Goal: Find contact information: Find contact information

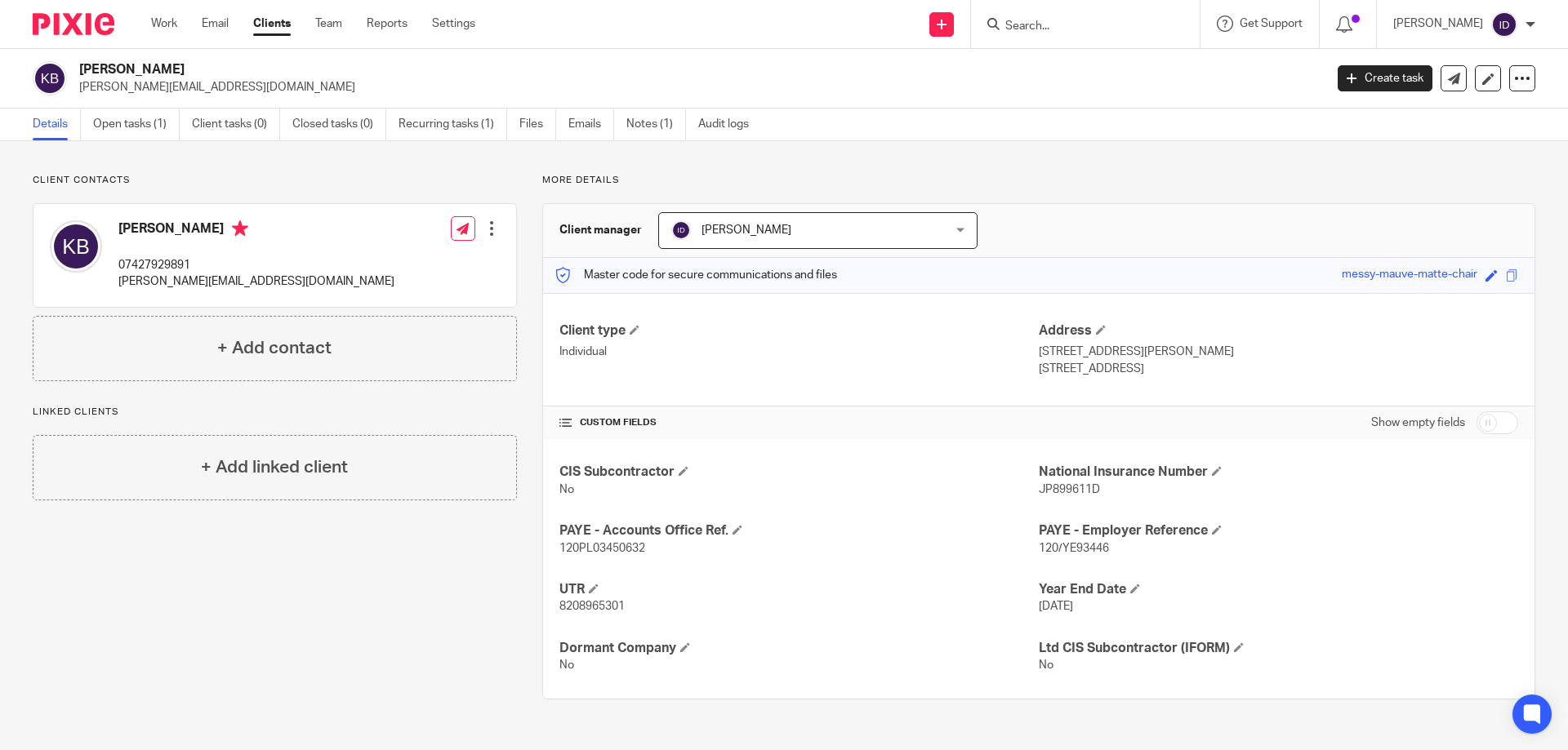
click at [1105, 23] on input "Search" at bounding box center [1077, 27] width 147 height 15
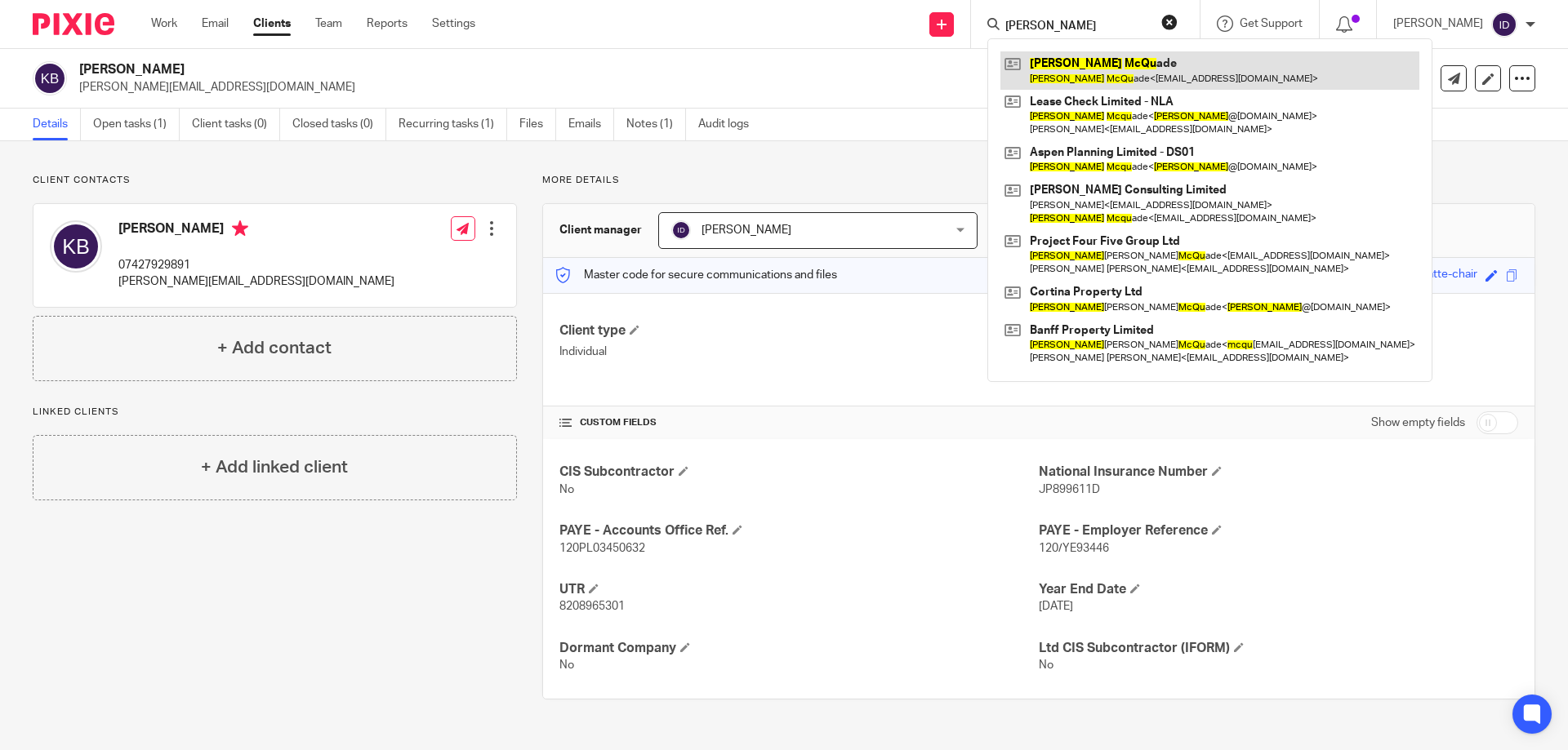
type input "[PERSON_NAME]"
click at [1093, 54] on link at bounding box center [1211, 70] width 419 height 37
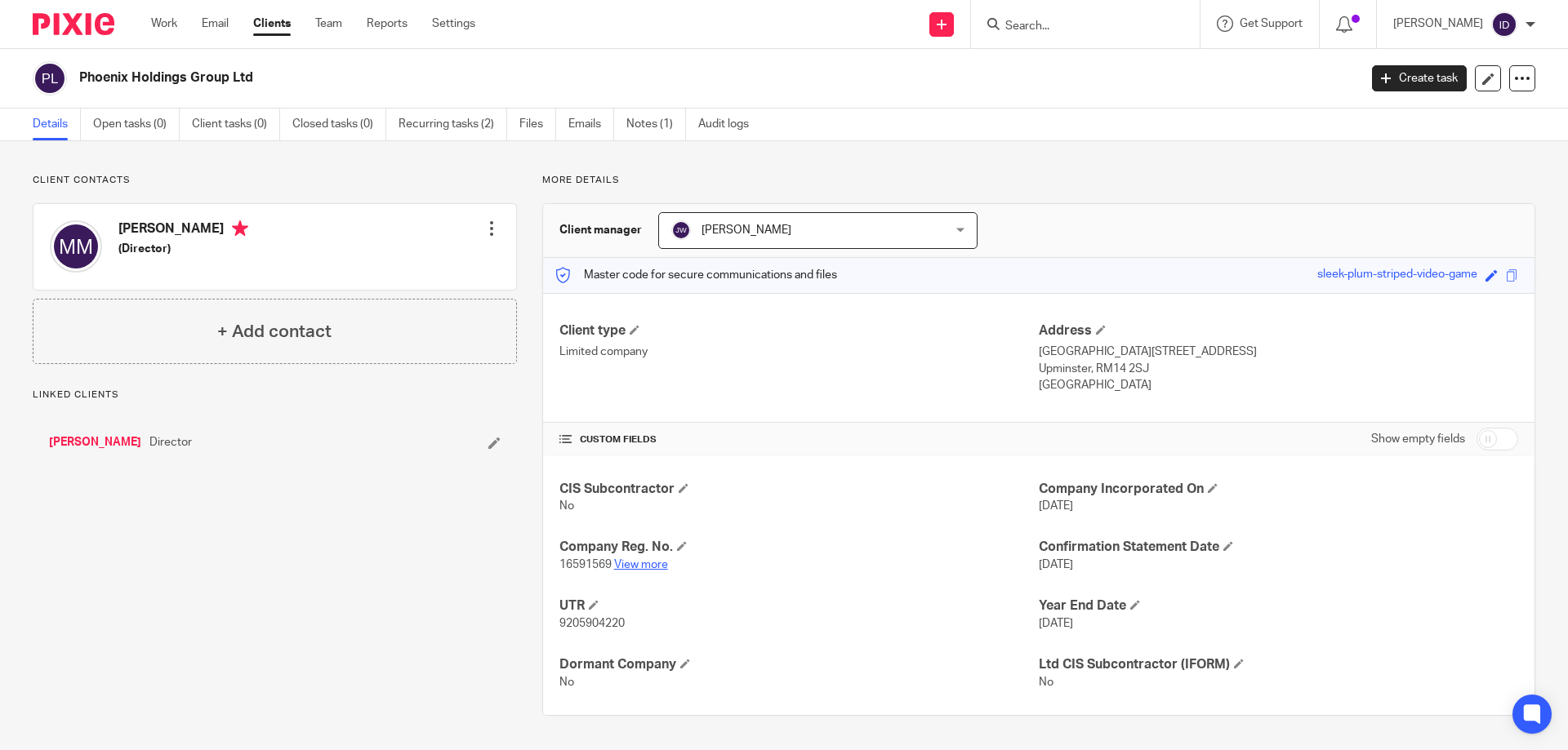
click at [621, 566] on link "View more" at bounding box center [642, 565] width 54 height 11
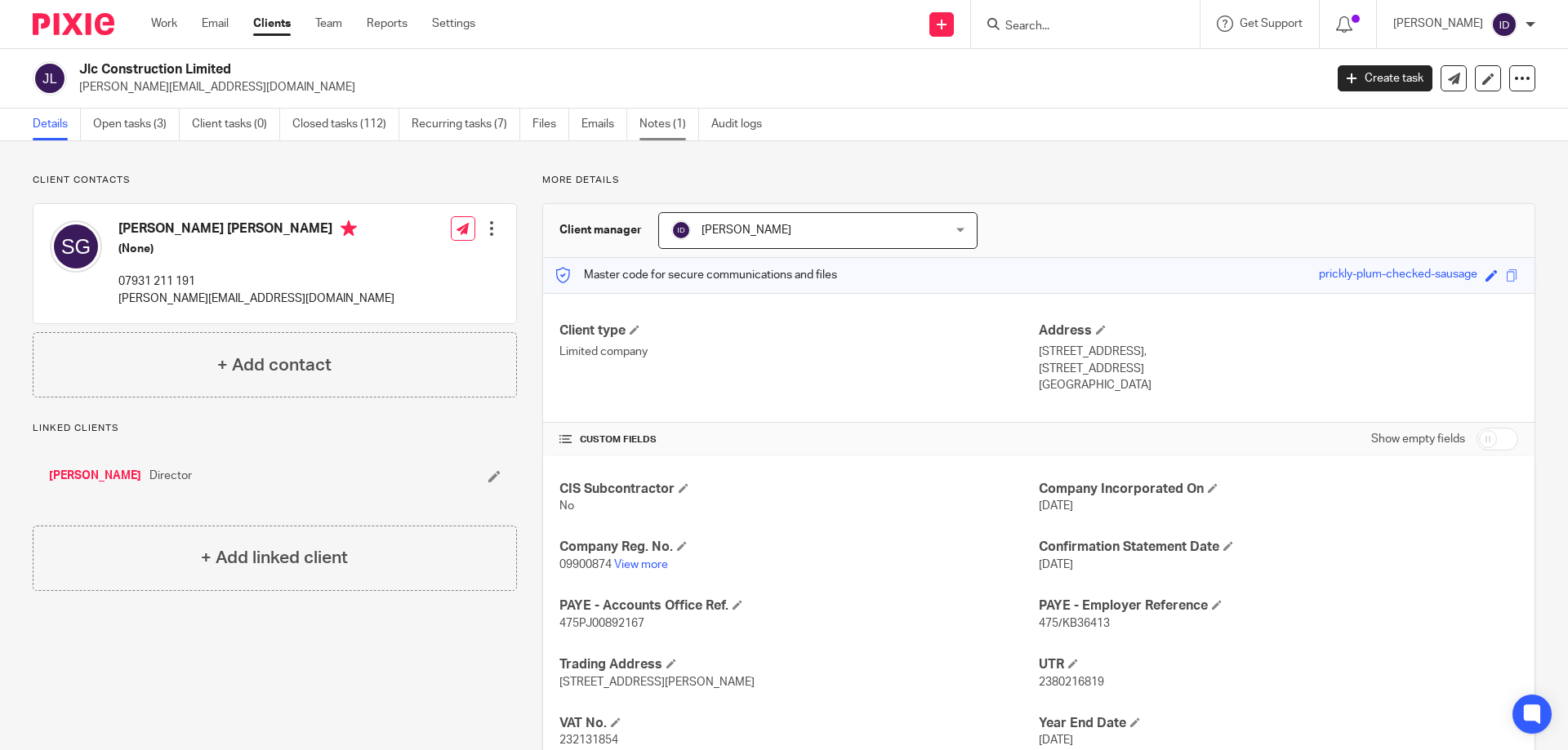
click at [662, 120] on link "Notes (1)" at bounding box center [670, 124] width 60 height 32
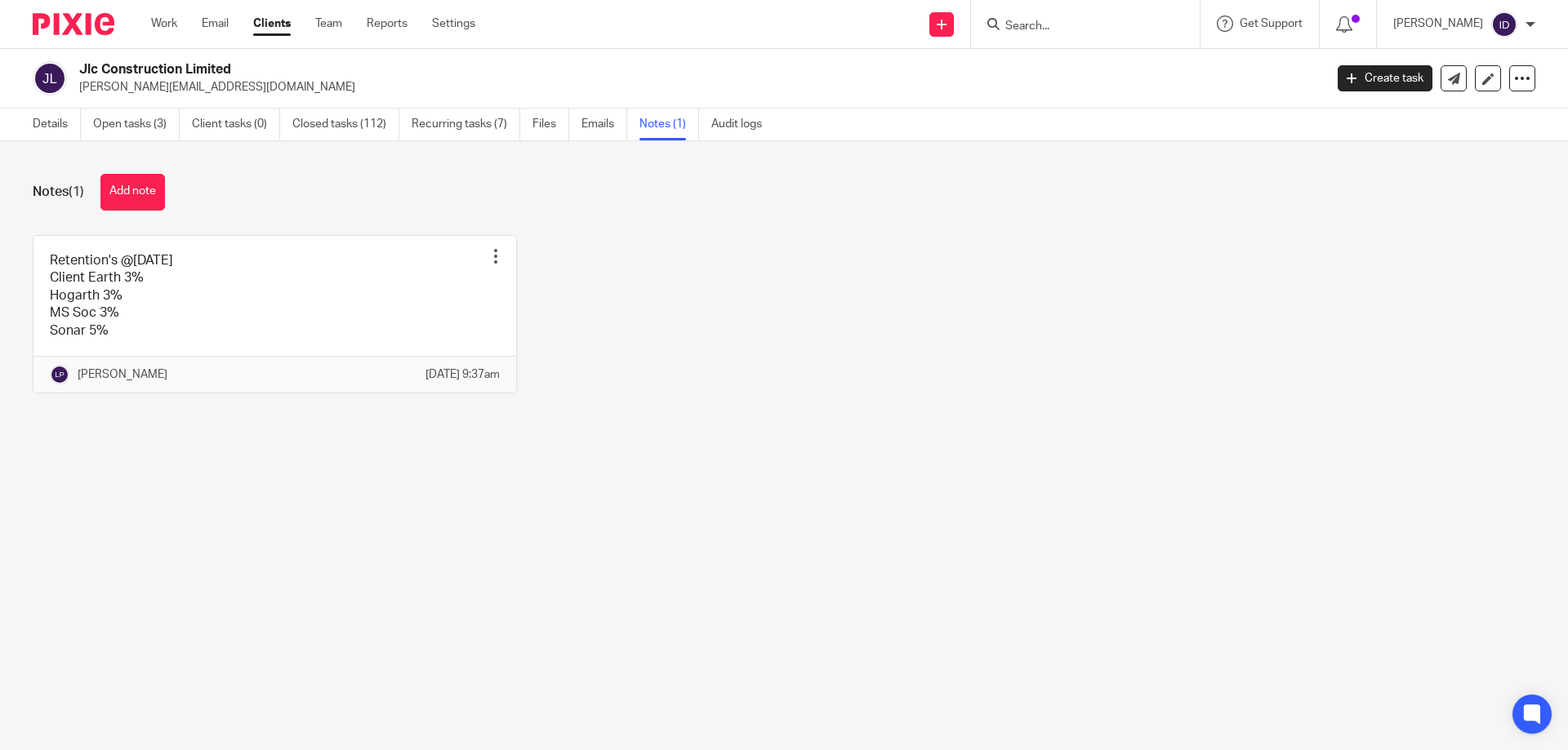
drag, startPoint x: 79, startPoint y: 91, endPoint x: 216, endPoint y: 87, distance: 137.1
click at [259, 93] on div "Jlc Construction Limited [PERSON_NAME][EMAIL_ADDRESS][DOMAIN_NAME]" at bounding box center [673, 78] width 1281 height 35
copy p "[PERSON_NAME][EMAIL_ADDRESS][DOMAIN_NAME]"
